Goal: Information Seeking & Learning: Learn about a topic

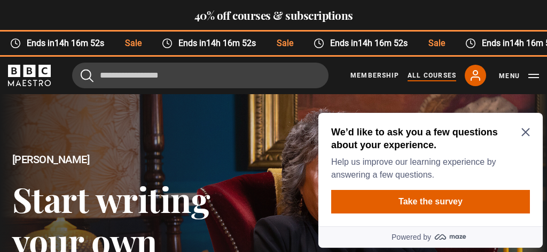
click at [425, 77] on link "All Courses" at bounding box center [432, 76] width 49 height 10
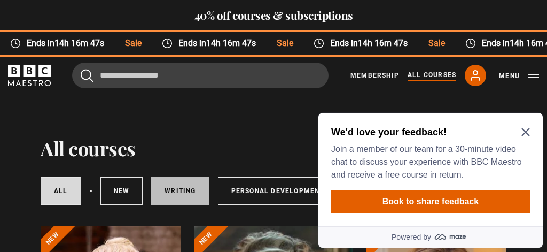
drag, startPoint x: 189, startPoint y: 189, endPoint x: 199, endPoint y: 186, distance: 10.6
click at [190, 189] on link "Writing" at bounding box center [180, 191] width 58 height 28
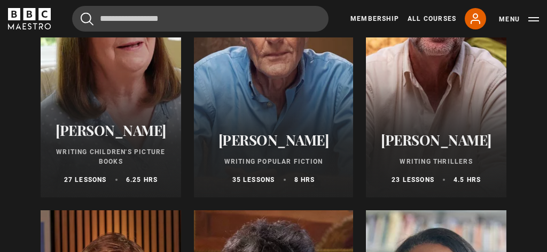
scroll to position [825, 0]
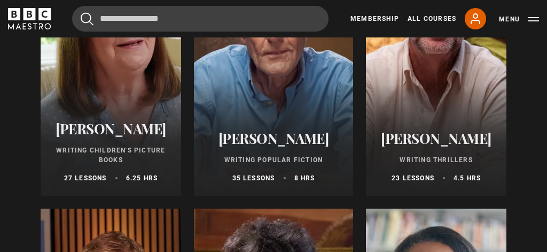
click at [288, 108] on div at bounding box center [274, 67] width 160 height 256
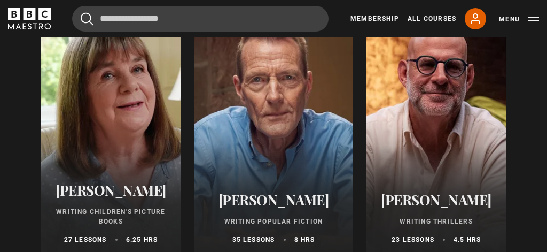
scroll to position [765, 0]
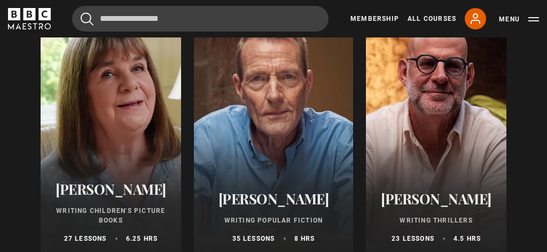
click at [284, 106] on div at bounding box center [274, 127] width 160 height 256
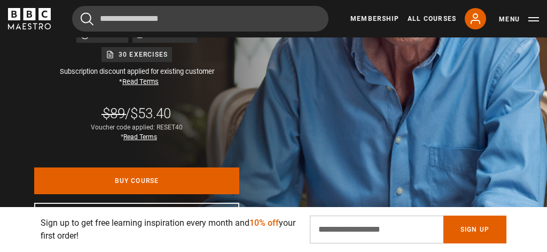
scroll to position [263, 0]
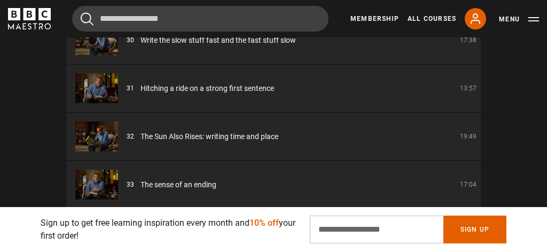
scroll to position [1397, 0]
